Goal: Check status: Check status

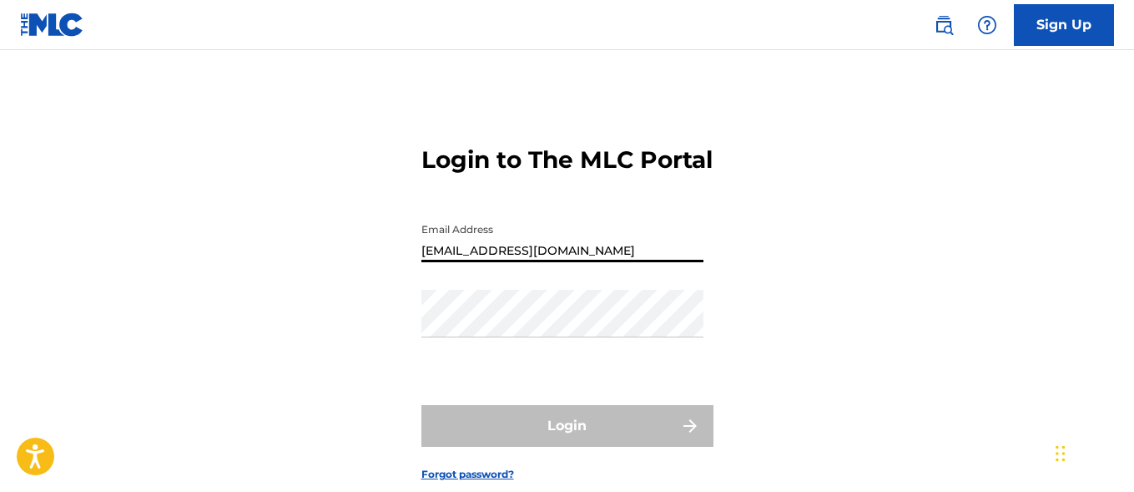
type input "[EMAIL_ADDRESS][DOMAIN_NAME]"
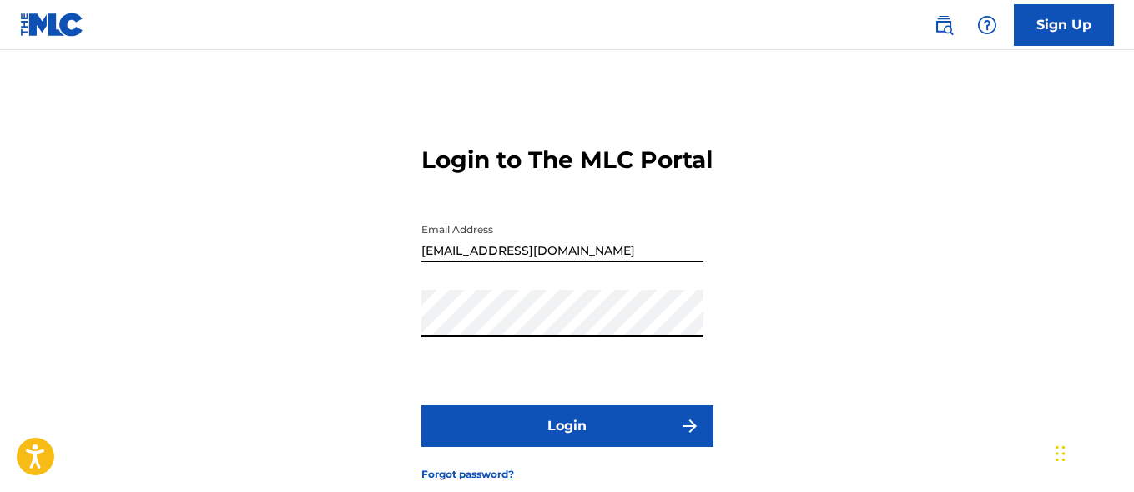
click at [567, 446] on button "Login" at bounding box center [567, 426] width 292 height 42
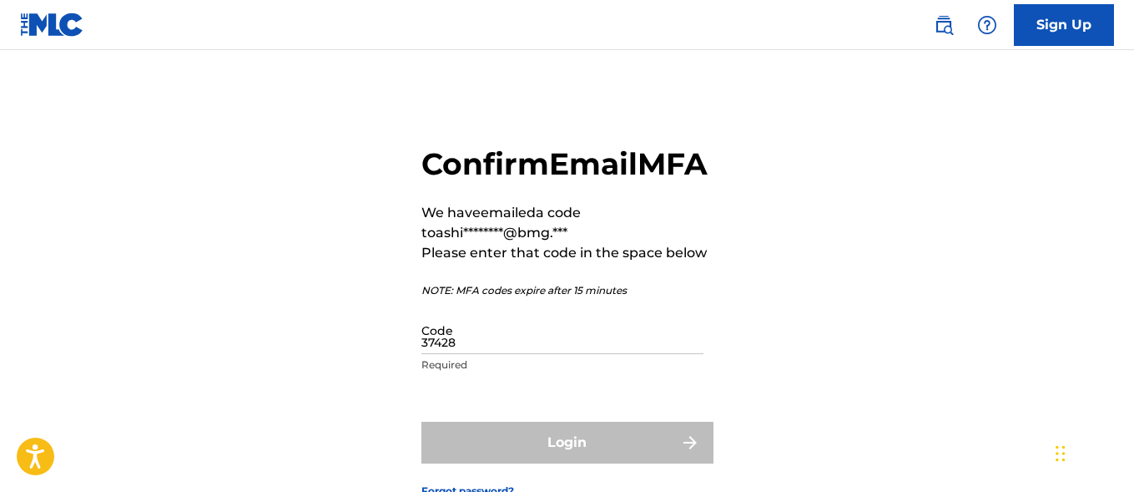
type input "374286"
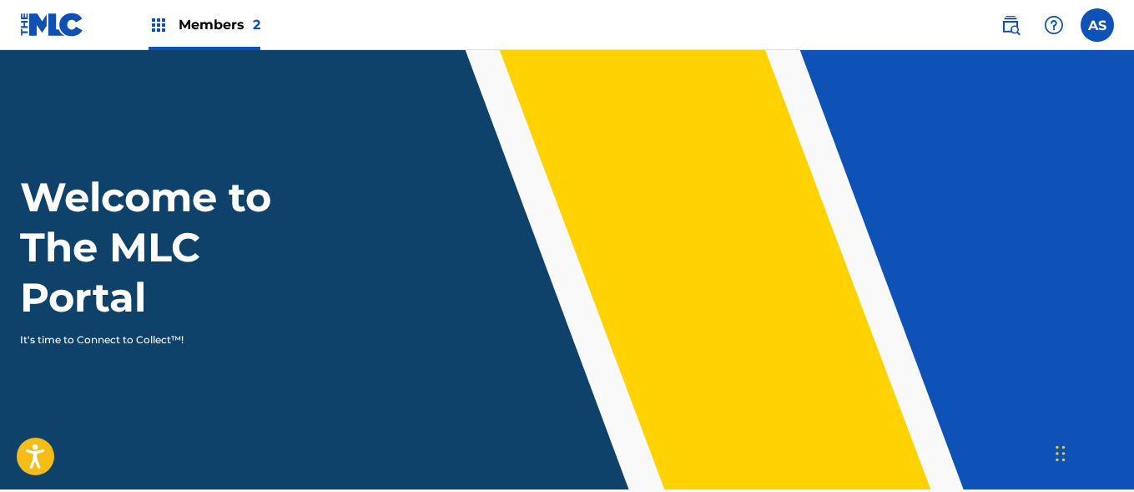
click at [159, 25] on img at bounding box center [159, 25] width 20 height 20
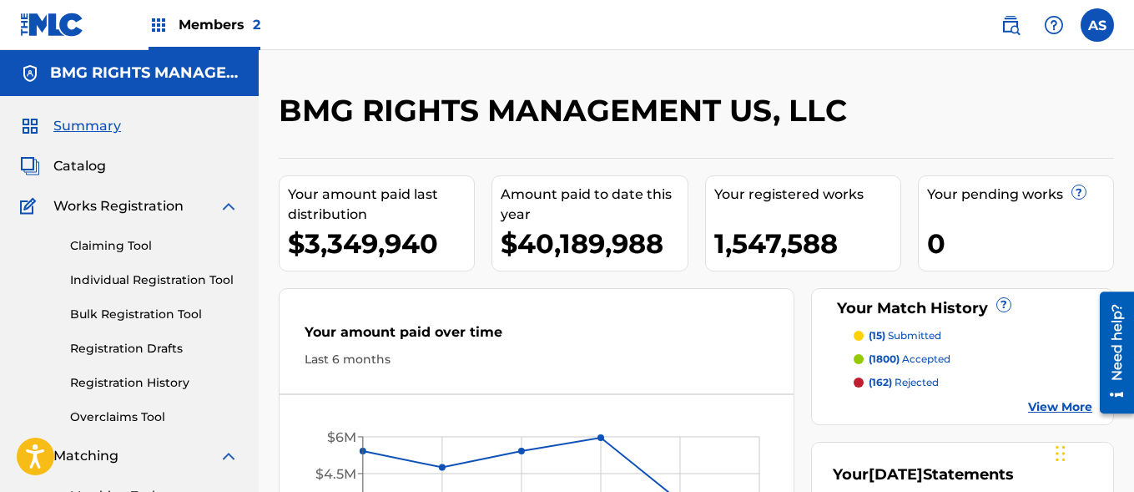
scroll to position [362, 0]
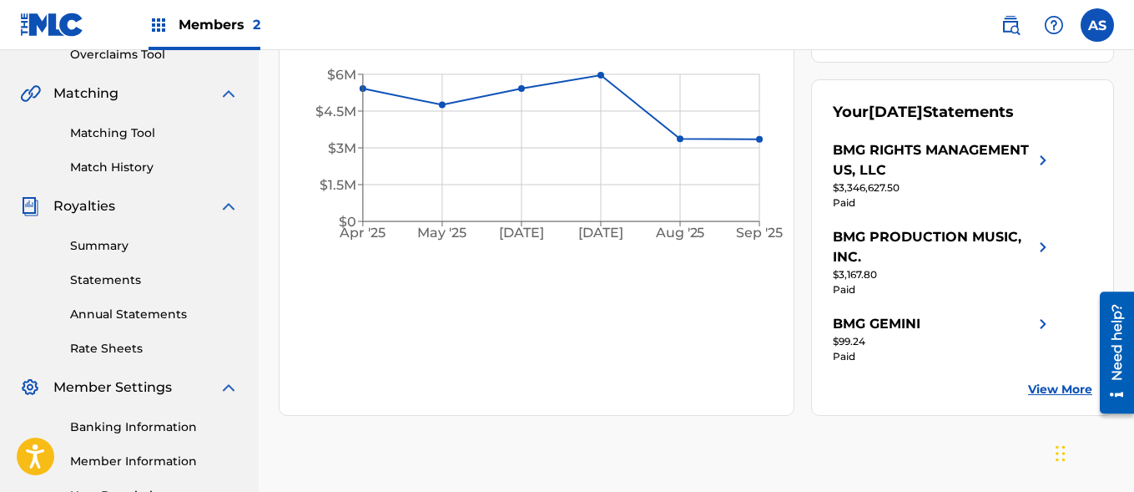
click at [154, 245] on link "Summary" at bounding box center [154, 246] width 169 height 18
